Goal: Task Accomplishment & Management: Manage account settings

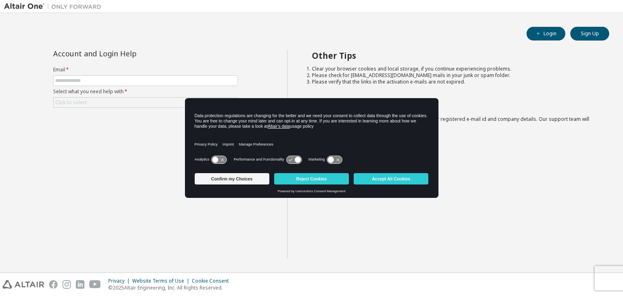
click at [559, 32] on button "Login" at bounding box center [546, 34] width 39 height 14
click at [150, 81] on input "text" at bounding box center [145, 81] width 181 height 6
type input "**********"
click at [143, 103] on div "Click to select" at bounding box center [146, 103] width 184 height 10
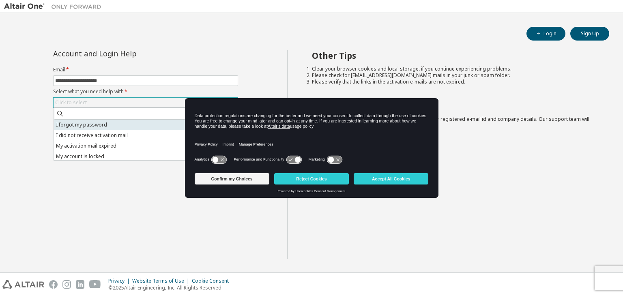
click at [131, 124] on li "I forgot my password" at bounding box center [145, 125] width 183 height 11
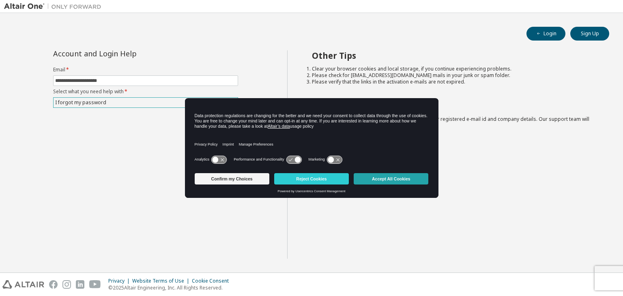
click at [362, 179] on button "Accept All Cookies" at bounding box center [391, 178] width 75 height 11
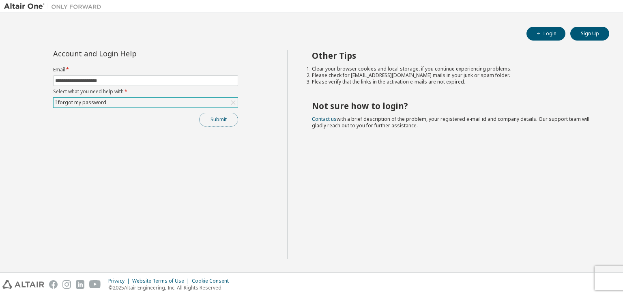
click at [219, 122] on button "Submit" at bounding box center [218, 120] width 39 height 14
